Goal: Task Accomplishment & Management: Use online tool/utility

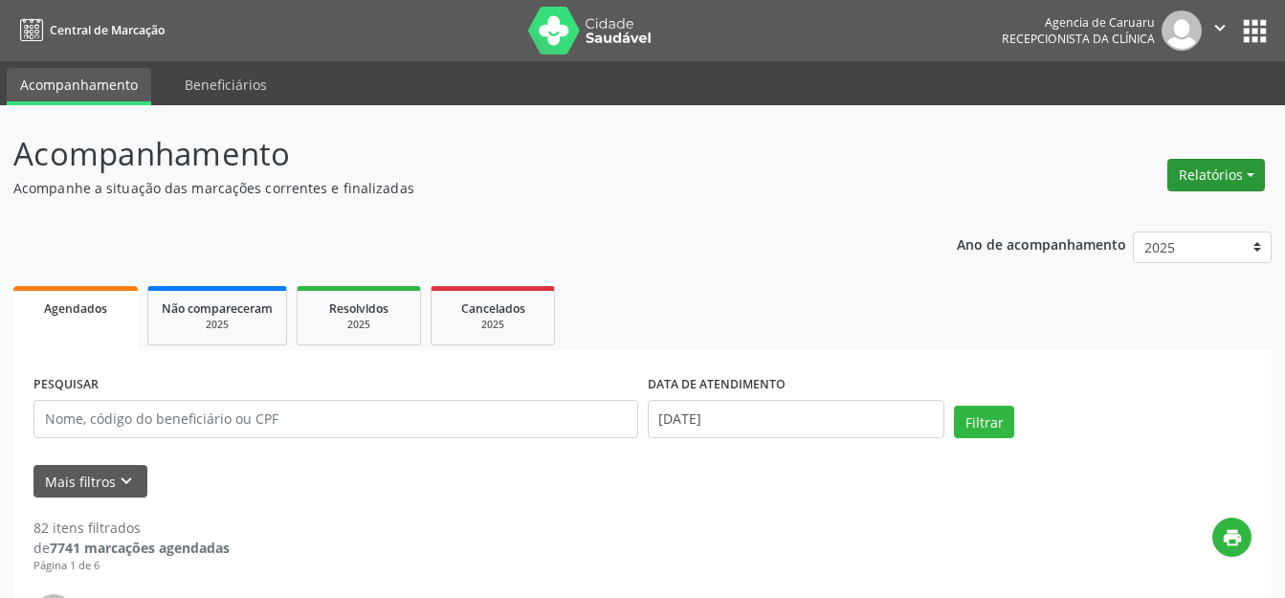
click at [1211, 172] on button "Relatórios" at bounding box center [1216, 175] width 98 height 33
click at [1117, 217] on link "Agendamentos" at bounding box center [1163, 216] width 206 height 27
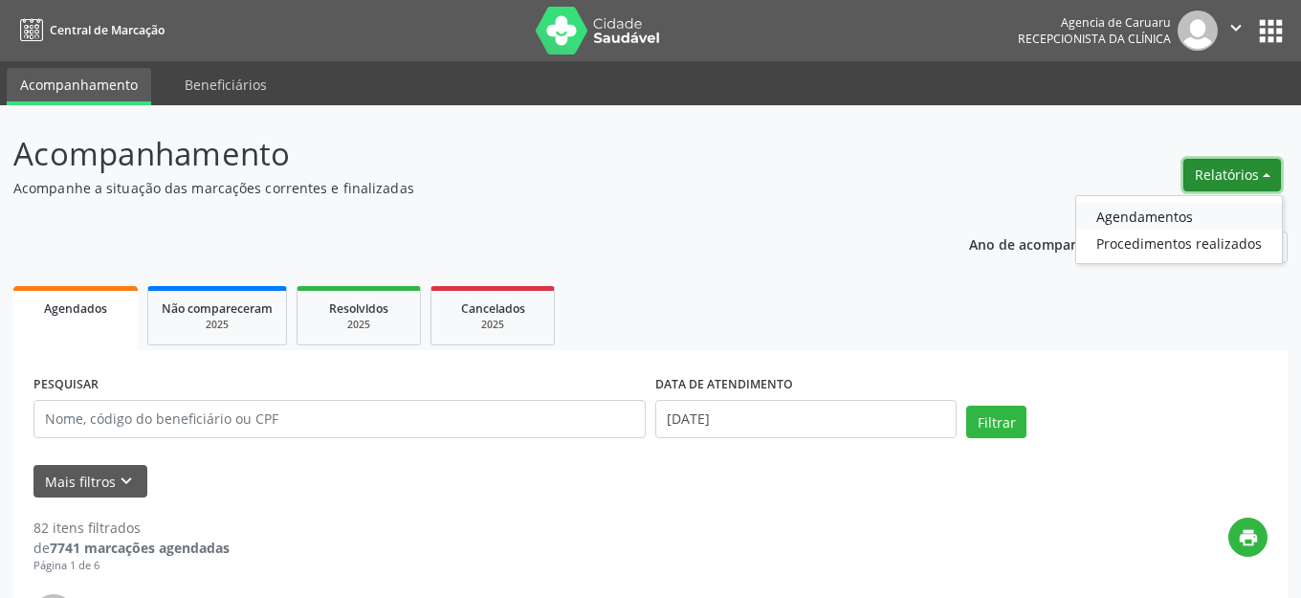
select select "7"
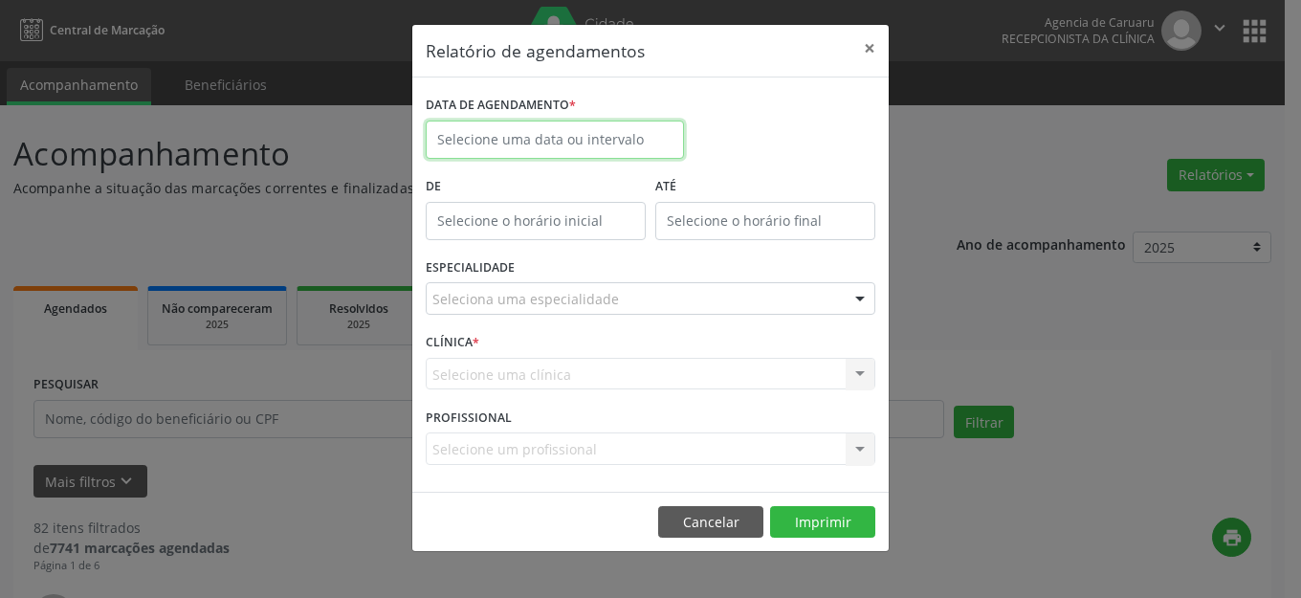
click at [520, 146] on body "Central de Marcação Agencia de [GEOGRAPHIC_DATA] Recepcionista da clínica  Con…" at bounding box center [650, 299] width 1301 height 598
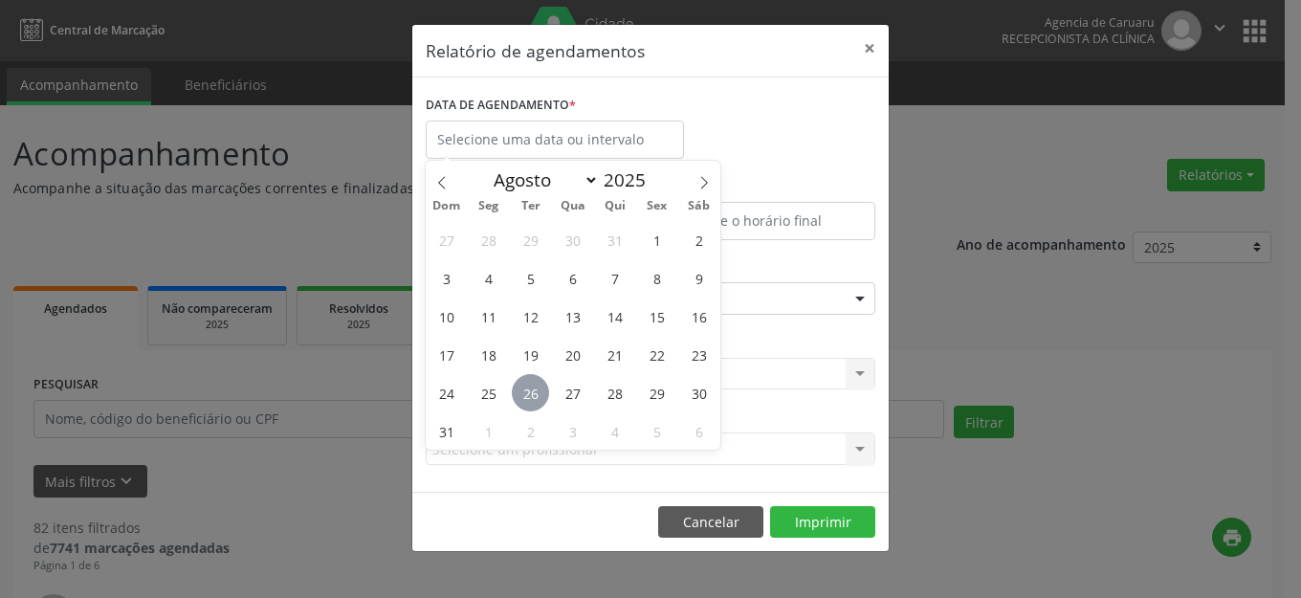
click at [530, 398] on span "26" at bounding box center [530, 392] width 37 height 37
type input "[DATE]"
click at [530, 398] on span "26" at bounding box center [530, 392] width 37 height 37
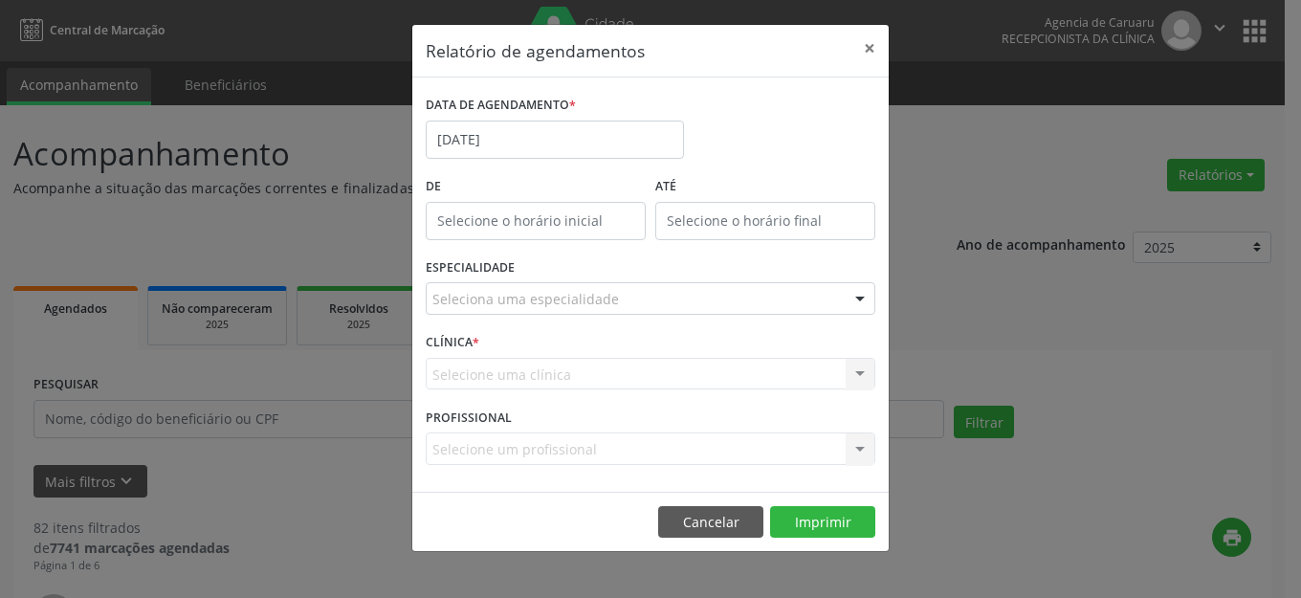
click at [592, 281] on div "ESPECIALIDADE Seleciona uma especialidade Todas as especialidades Alergologia A…" at bounding box center [650, 291] width 459 height 75
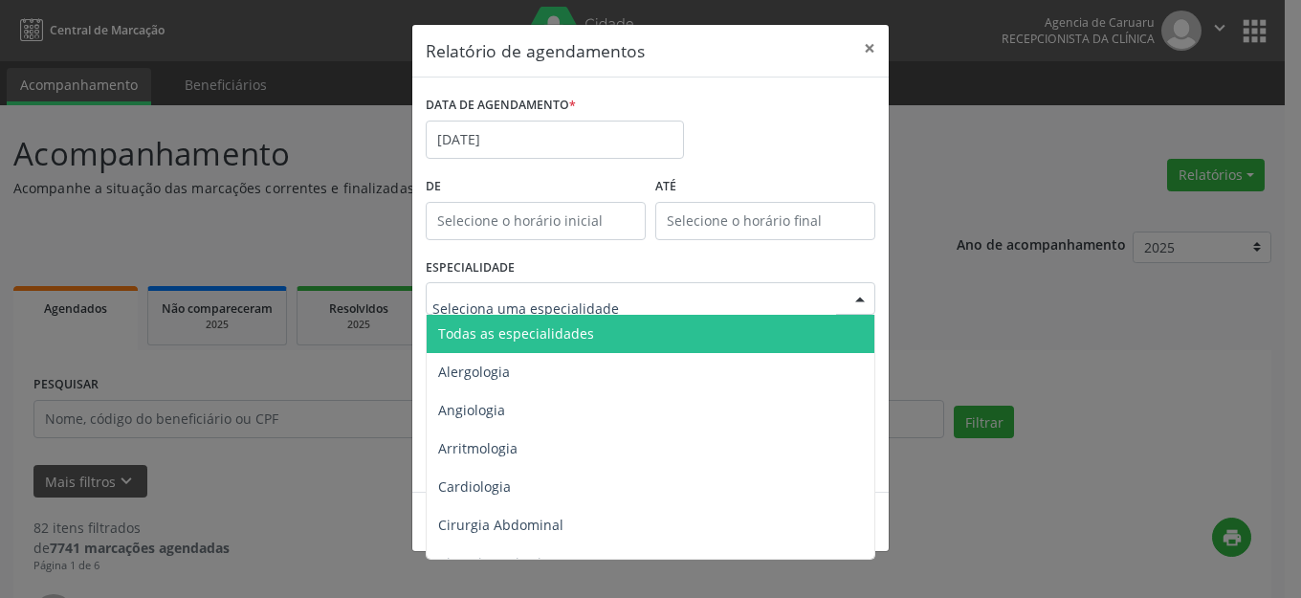
click at [588, 322] on span "Todas as especialidades" at bounding box center [652, 334] width 451 height 38
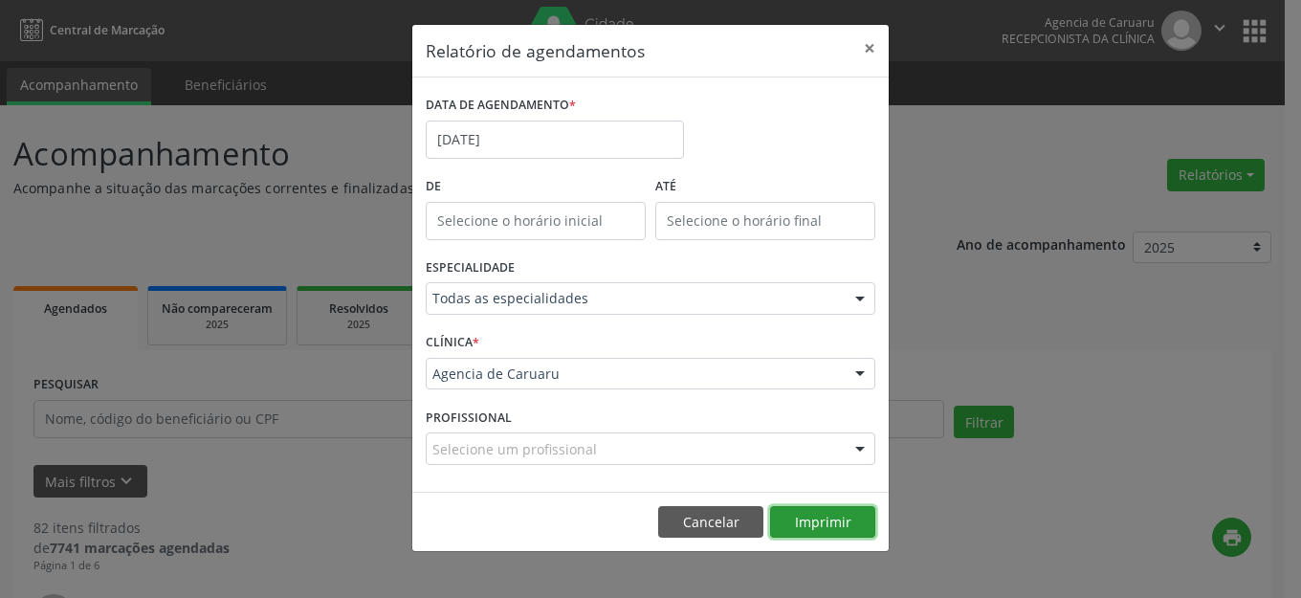
click at [784, 518] on button "Imprimir" at bounding box center [822, 522] width 105 height 33
